Goal: Find specific page/section: Find specific page/section

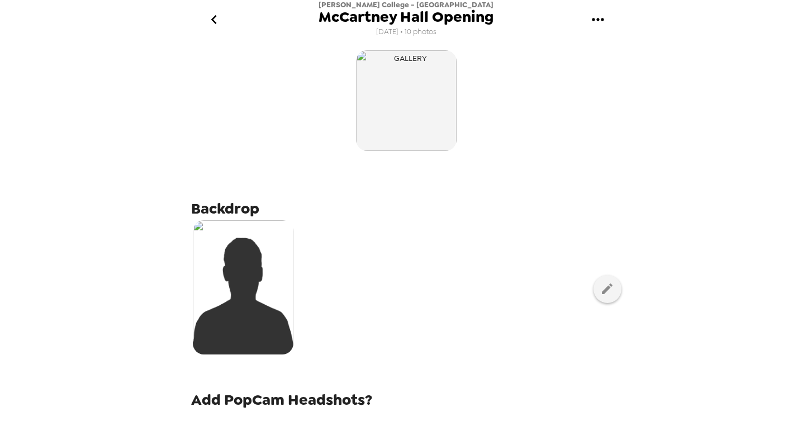
scroll to position [447, 0]
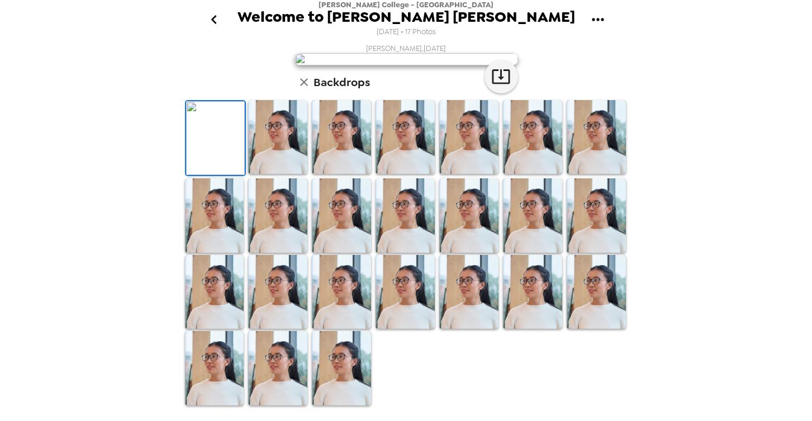
scroll to position [70, 0]
click at [210, 15] on icon "go back" at bounding box center [214, 20] width 18 height 18
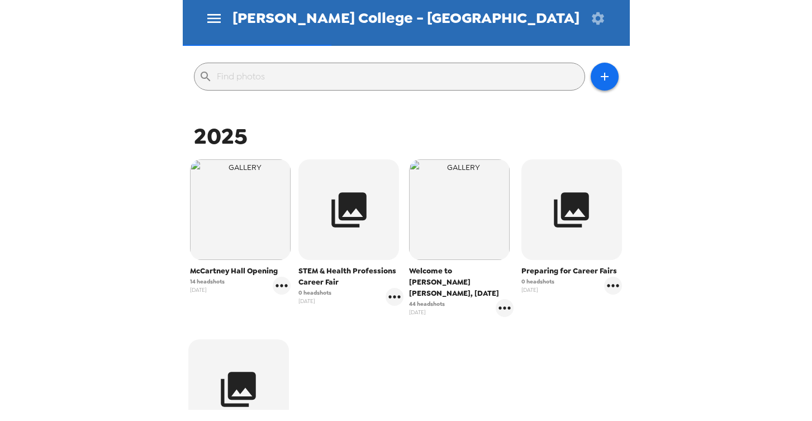
scroll to position [102, 0]
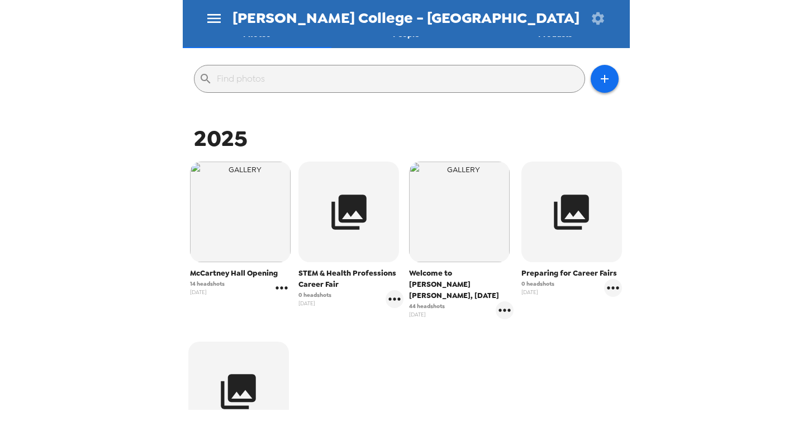
click at [279, 286] on icon "gallery menu" at bounding box center [282, 288] width 18 height 18
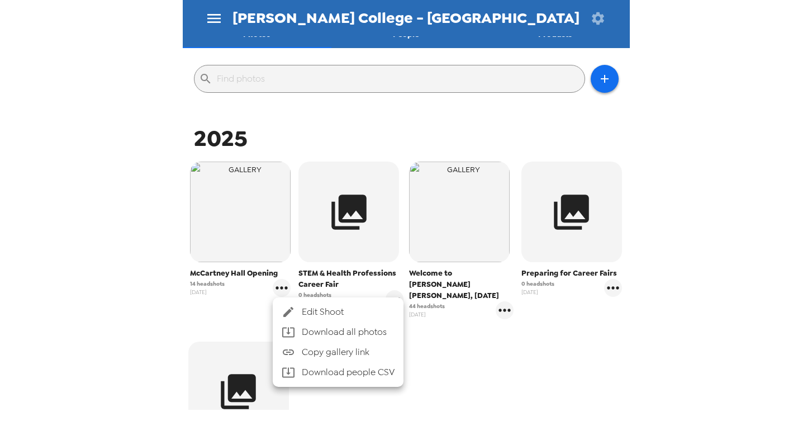
click at [292, 308] on icon at bounding box center [288, 312] width 10 height 10
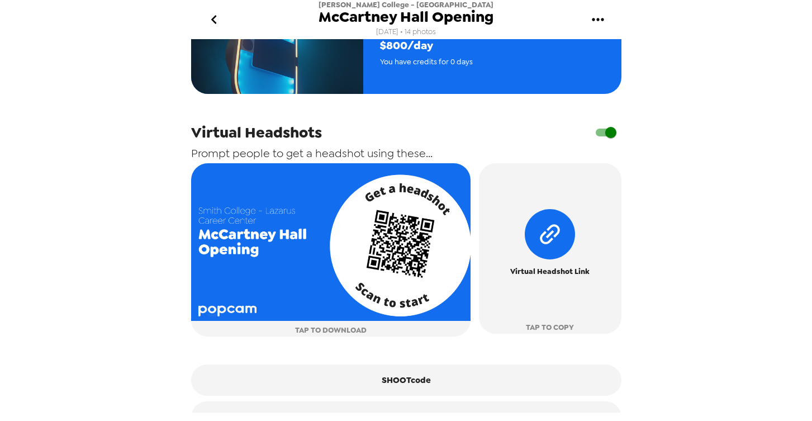
scroll to position [450, 0]
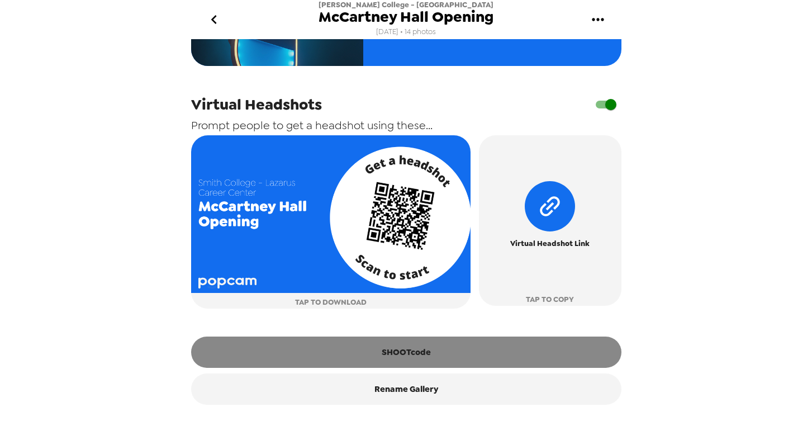
click at [399, 350] on button "SHOOTcode" at bounding box center [406, 352] width 430 height 31
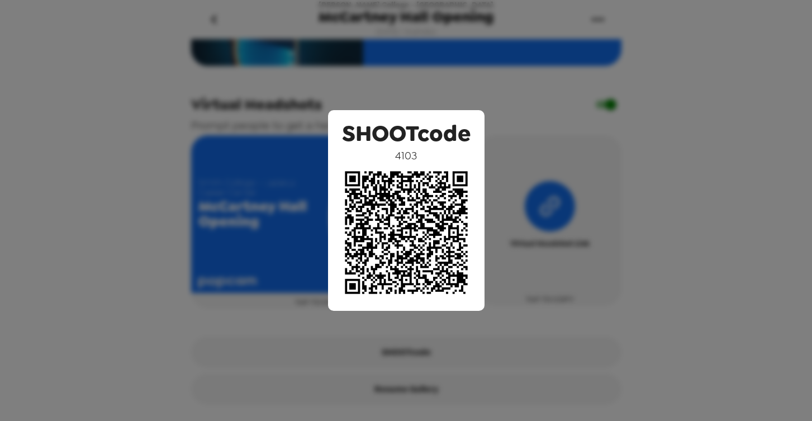
click at [706, 254] on div "SHOOTcode 4103" at bounding box center [406, 210] width 812 height 421
